Goal: Navigation & Orientation: Find specific page/section

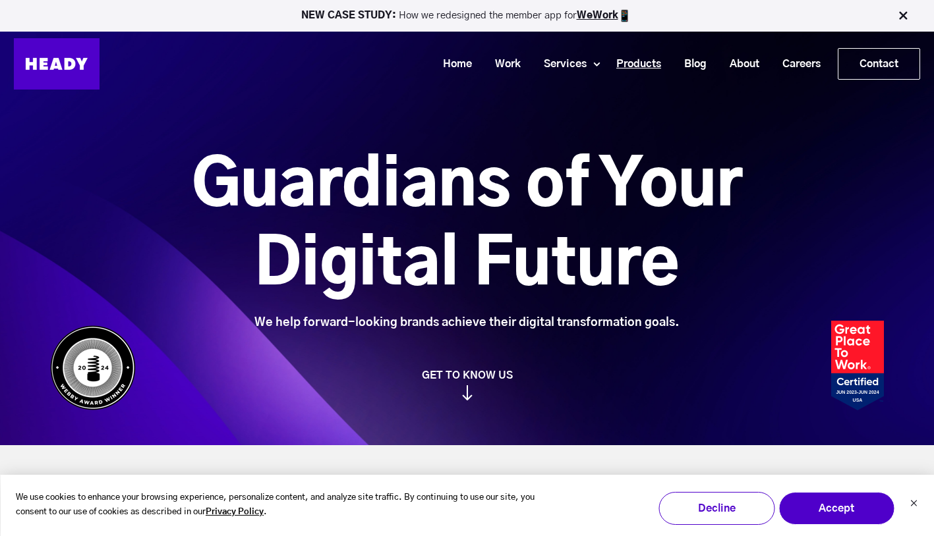
click at [631, 61] on link "Products" at bounding box center [634, 64] width 68 height 24
click at [641, 62] on link "Products" at bounding box center [634, 64] width 68 height 24
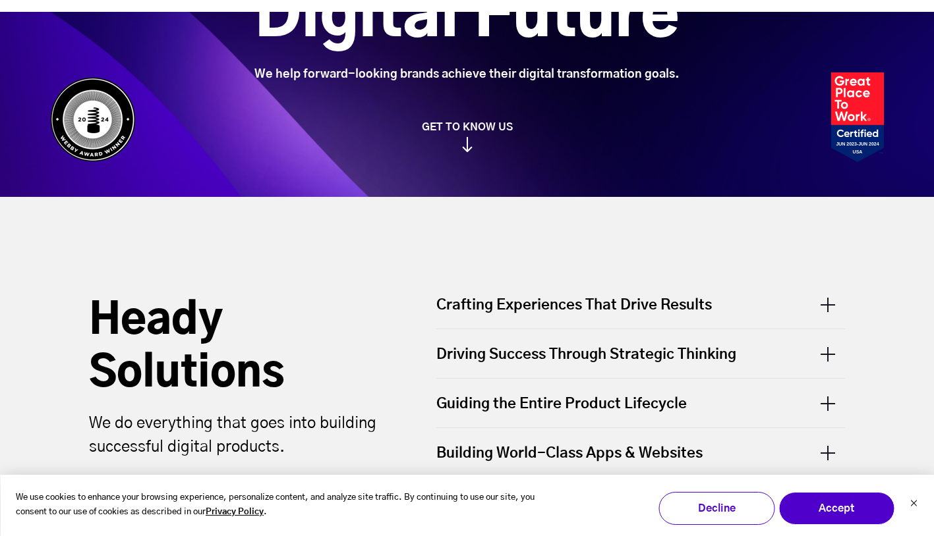
scroll to position [419, 0]
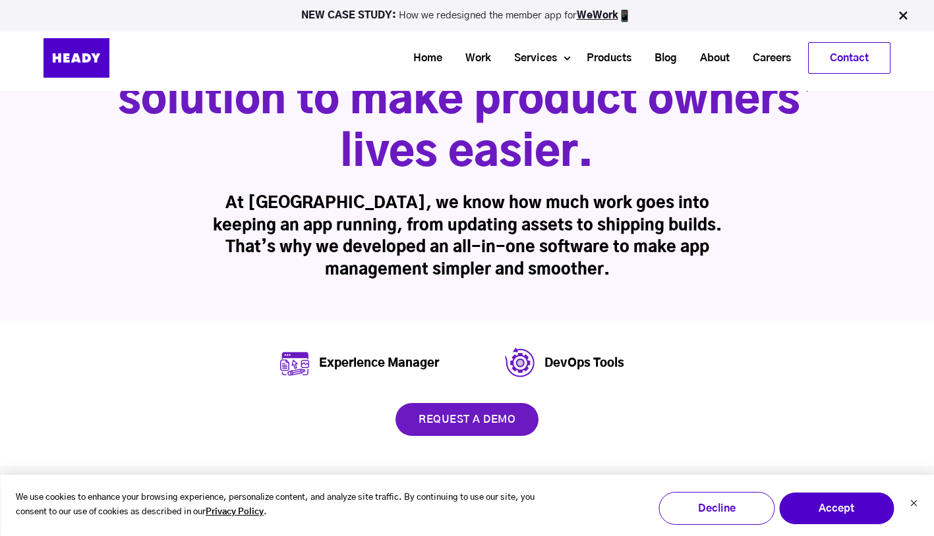
scroll to position [244, 0]
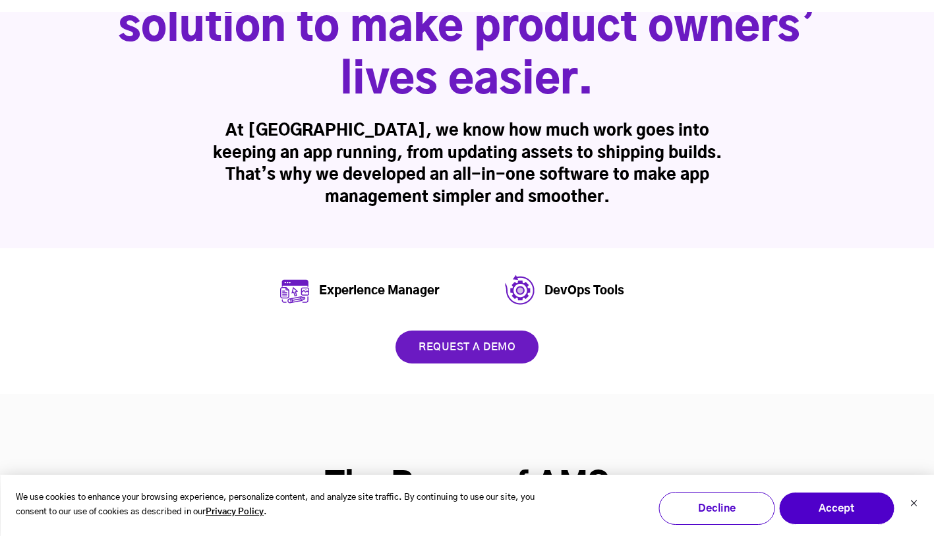
click at [449, 352] on link "request a demo" at bounding box center [466, 347] width 143 height 33
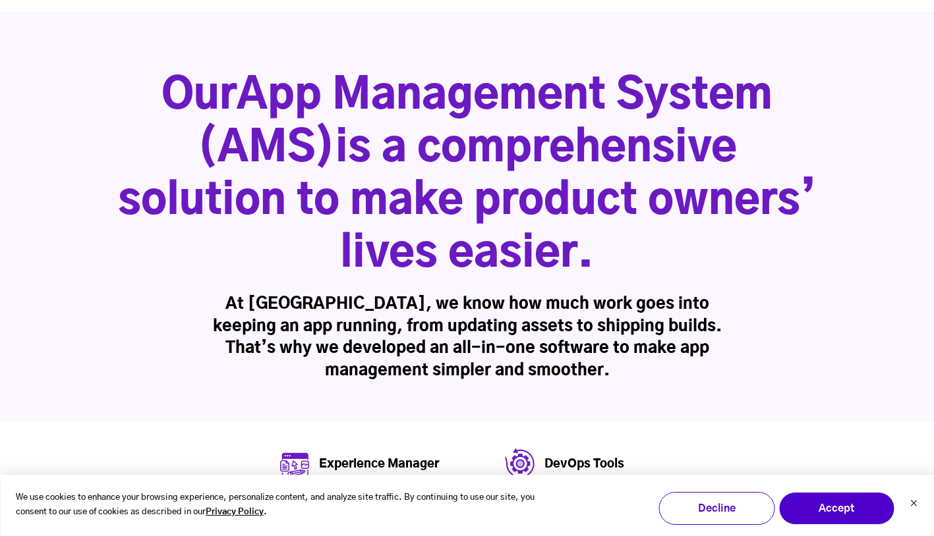
scroll to position [0, 0]
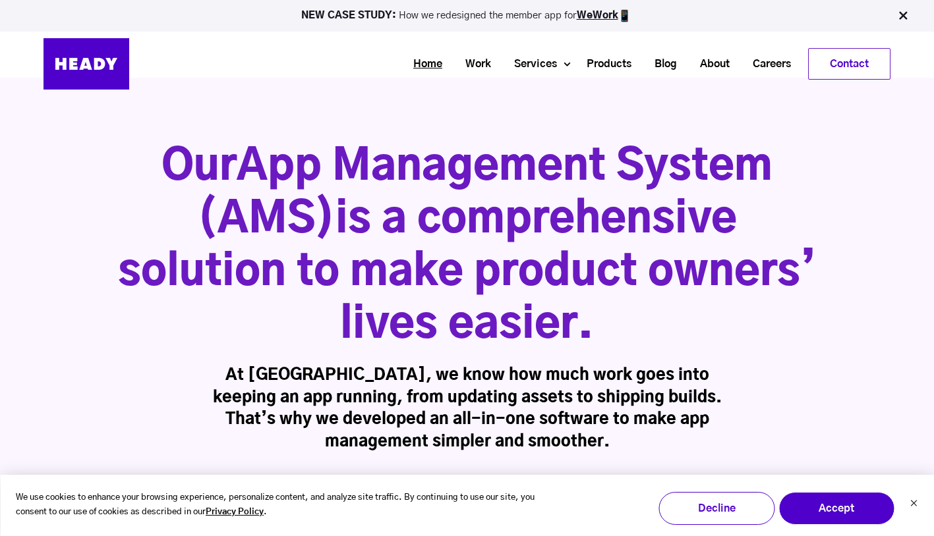
click at [420, 60] on link "Home" at bounding box center [423, 64] width 52 height 24
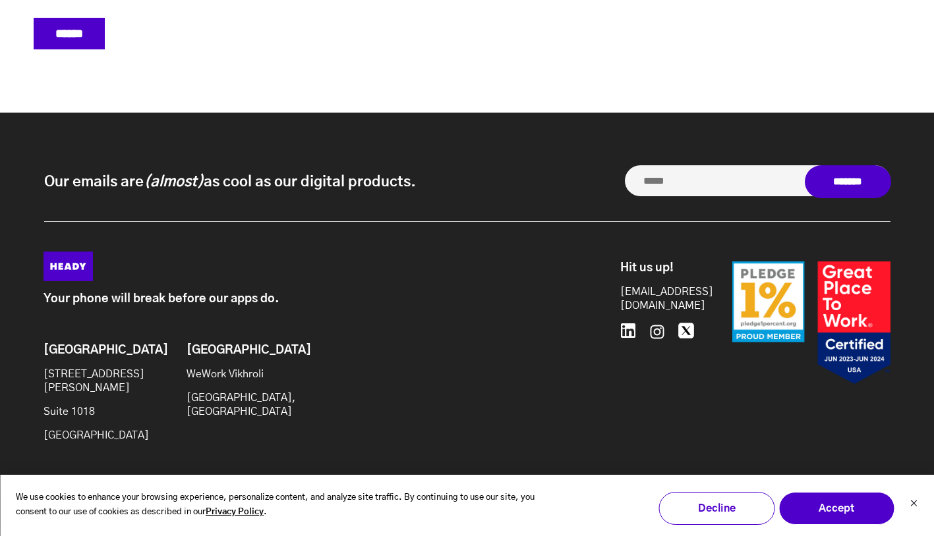
scroll to position [5659, 0]
